Goal: Navigation & Orientation: Find specific page/section

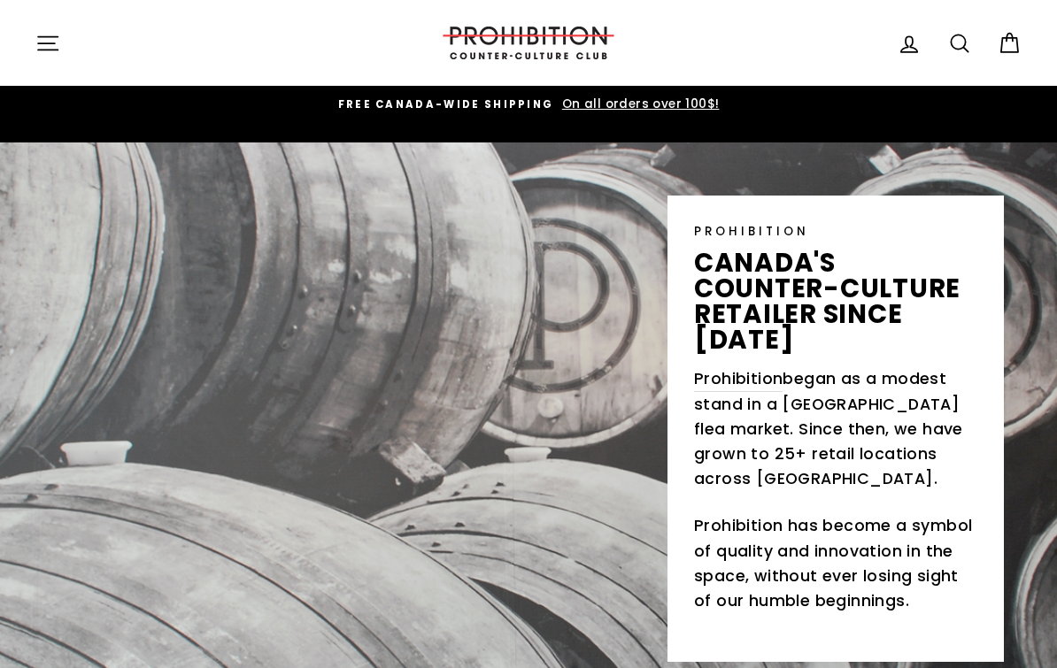
click at [62, 57] on button "Site navigation" at bounding box center [48, 43] width 46 height 38
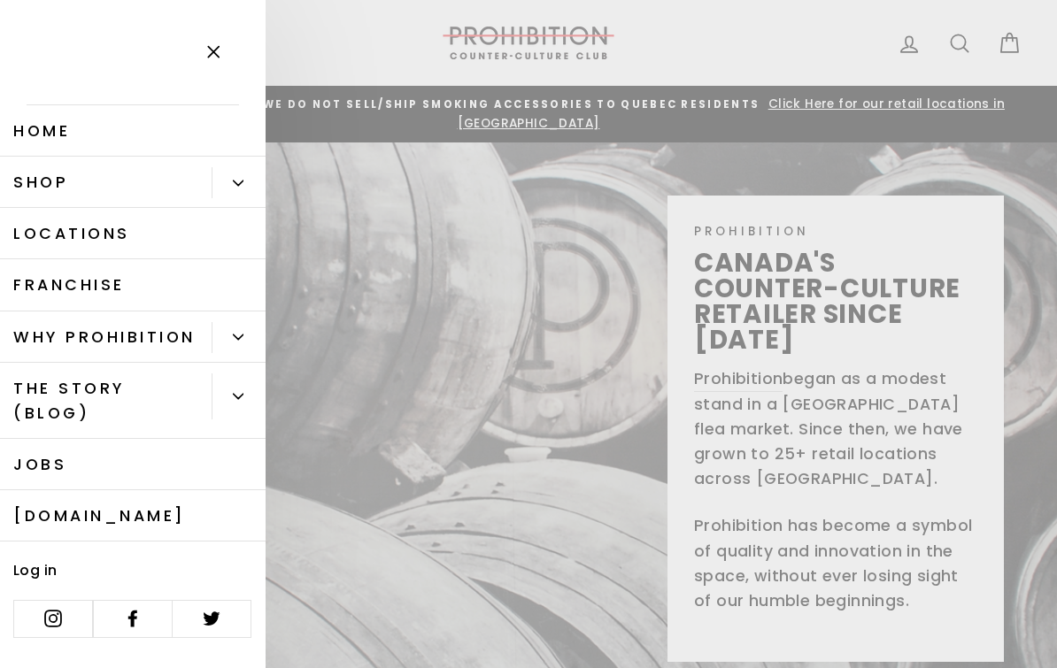
click at [61, 170] on link "Shop" at bounding box center [106, 182] width 212 height 51
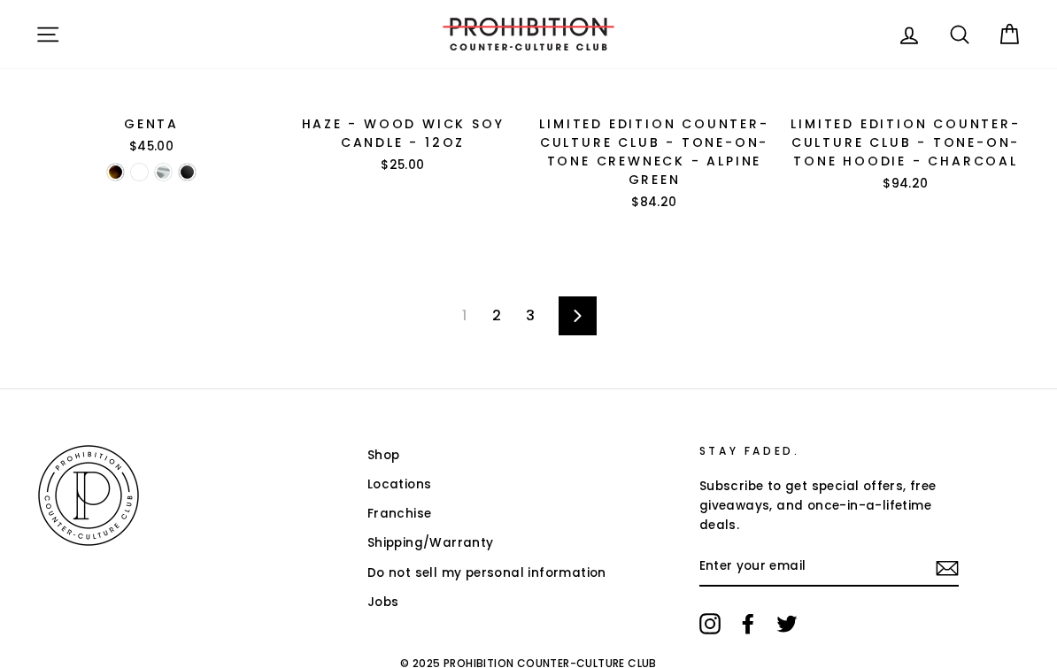
scroll to position [2577, 0]
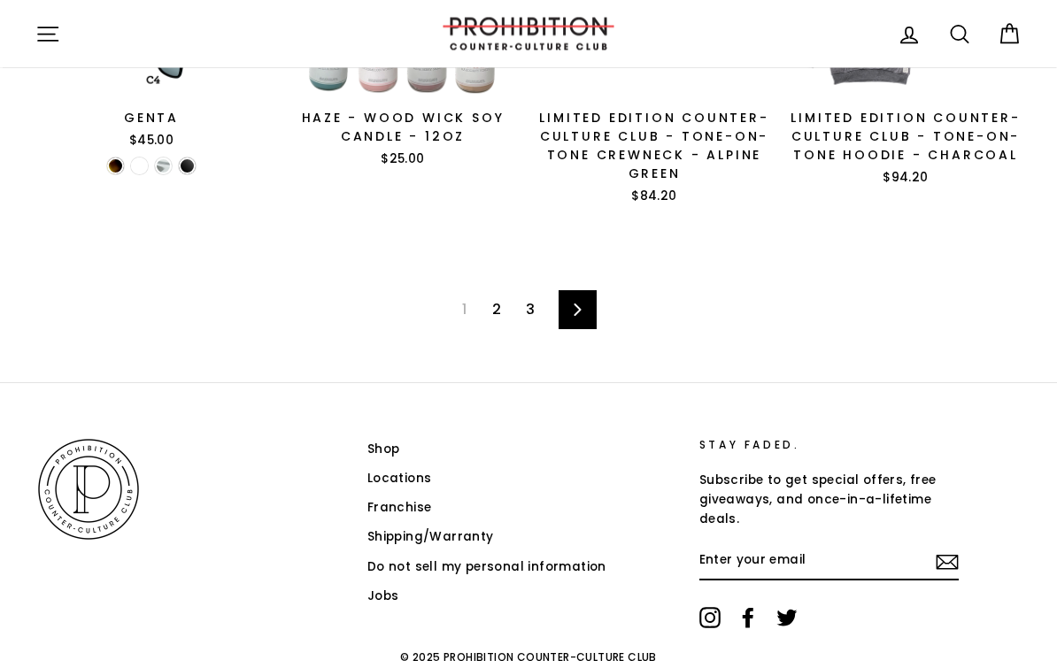
click at [495, 297] on link "2" at bounding box center [497, 311] width 30 height 28
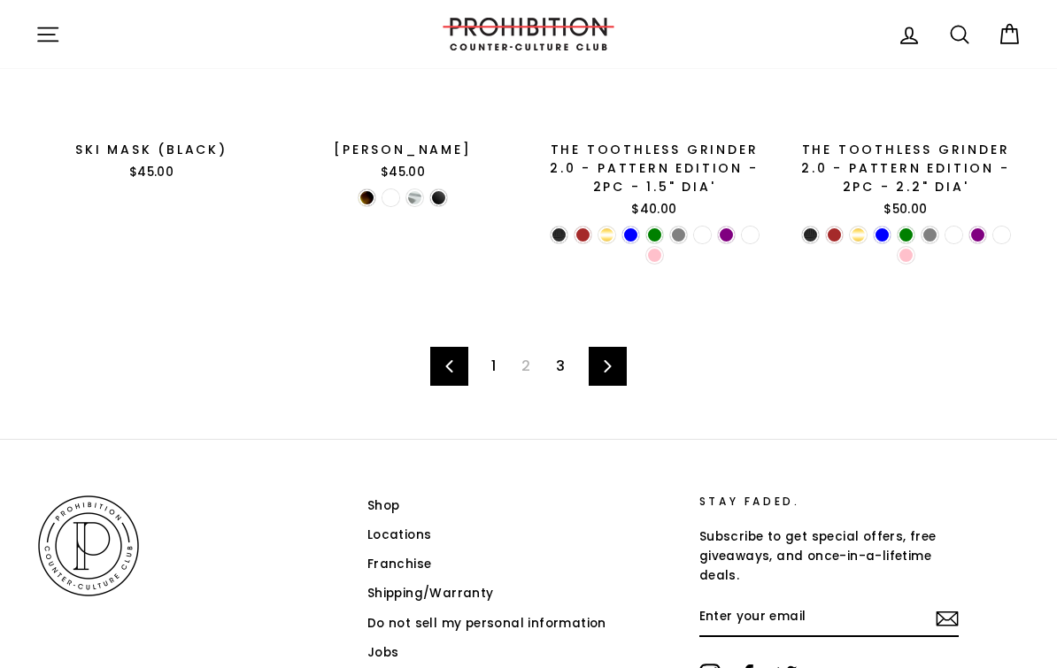
scroll to position [2595, 0]
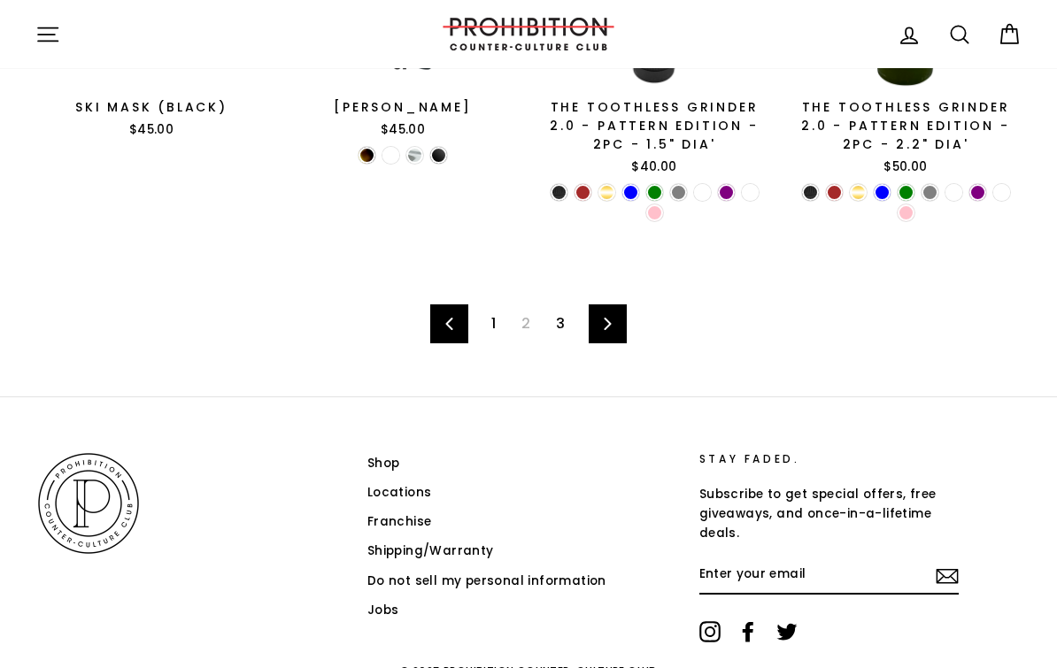
click at [562, 310] on link "3" at bounding box center [560, 324] width 30 height 28
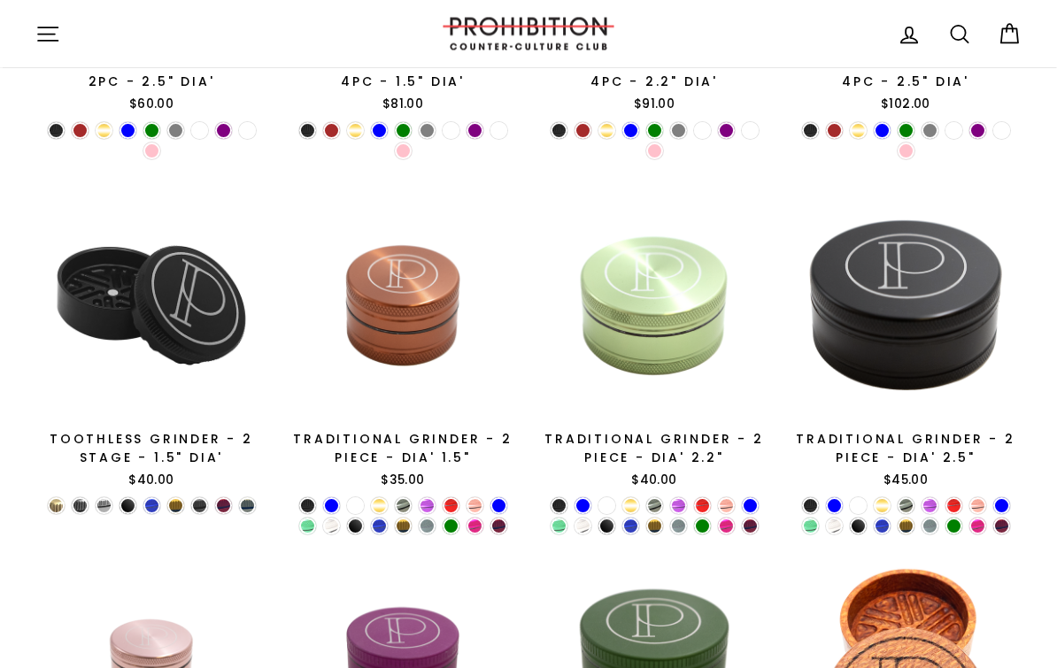
scroll to position [513, 0]
